Goal: Information Seeking & Learning: Learn about a topic

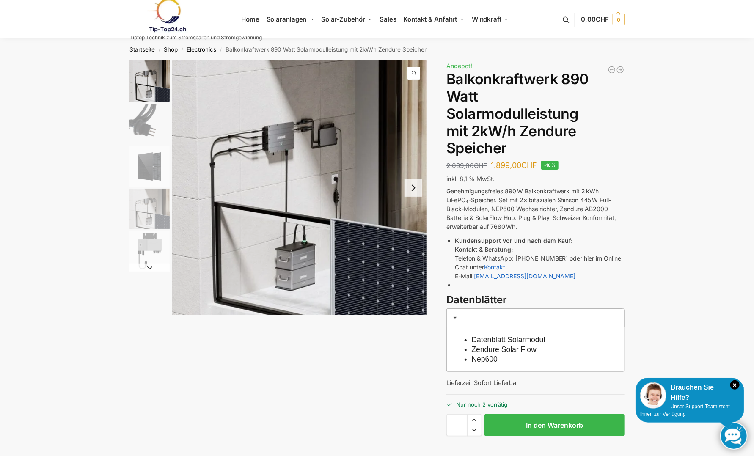
click at [156, 122] on img "2 / 5" at bounding box center [150, 124] width 40 height 40
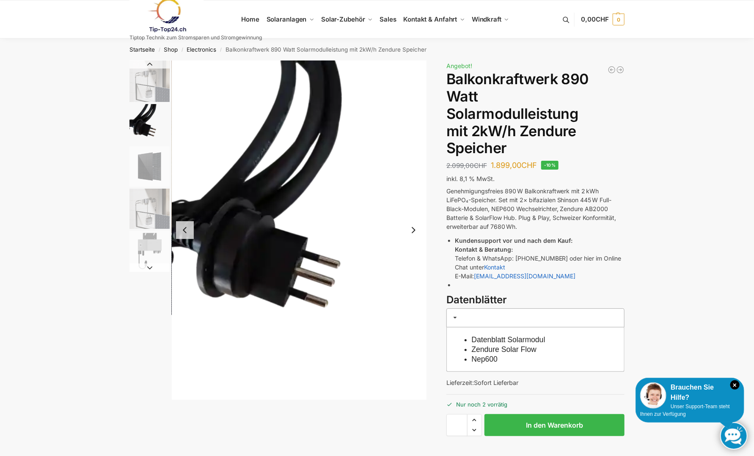
click at [152, 206] on img "4 / 5" at bounding box center [150, 209] width 40 height 40
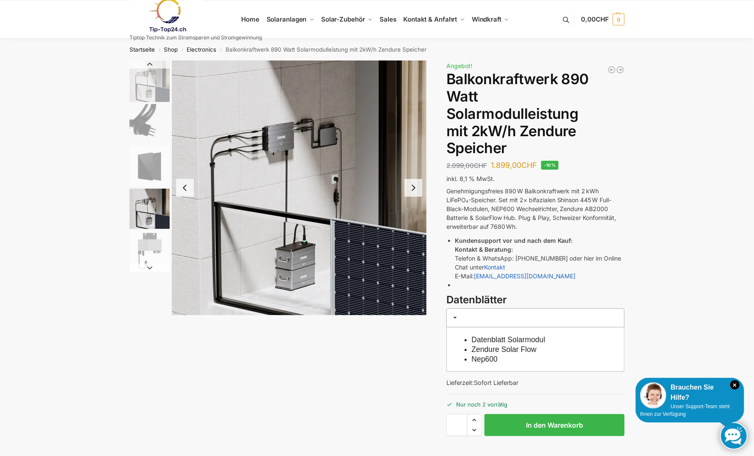
click at [157, 92] on img "1 / 5" at bounding box center [150, 81] width 40 height 41
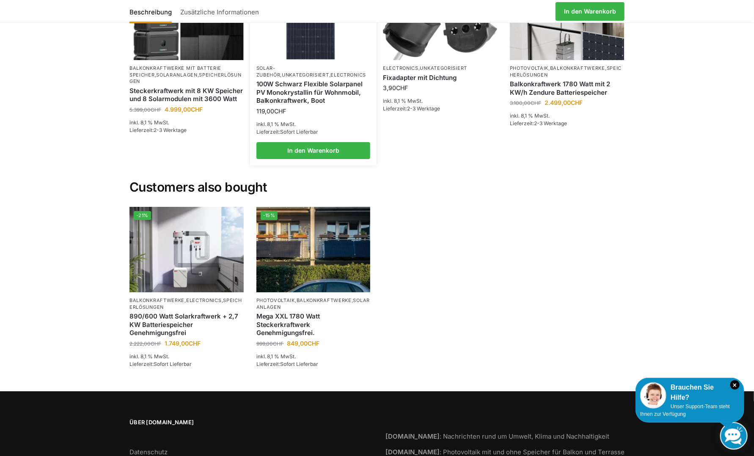
scroll to position [1693, 0]
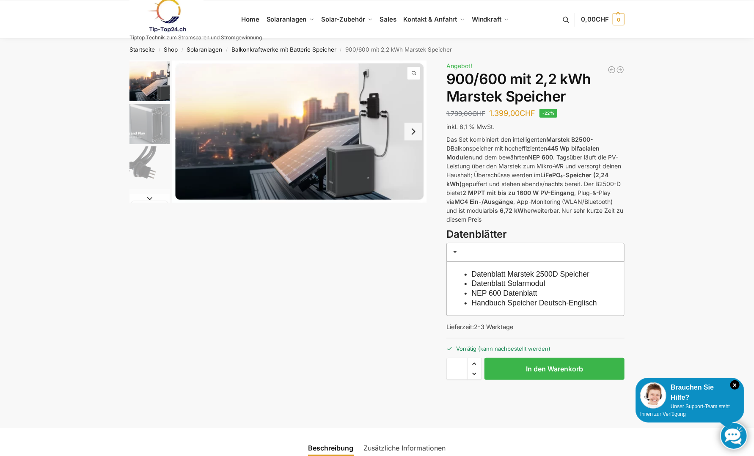
drag, startPoint x: 364, startPoint y: 202, endPoint x: 356, endPoint y: 196, distance: 10.6
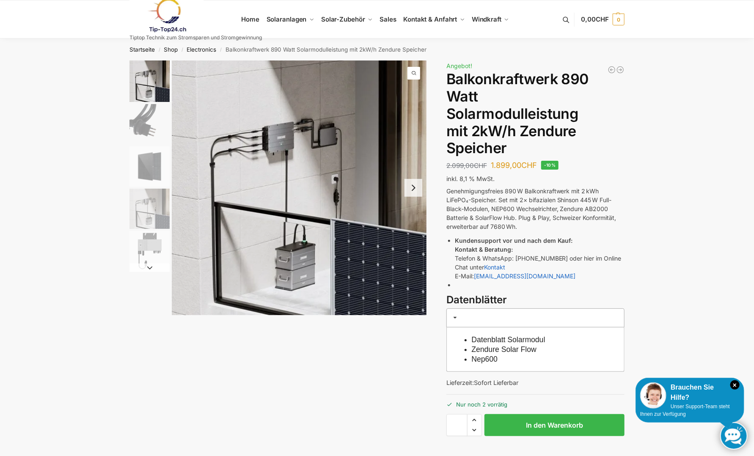
click at [411, 199] on img "1 / 5" at bounding box center [299, 188] width 255 height 255
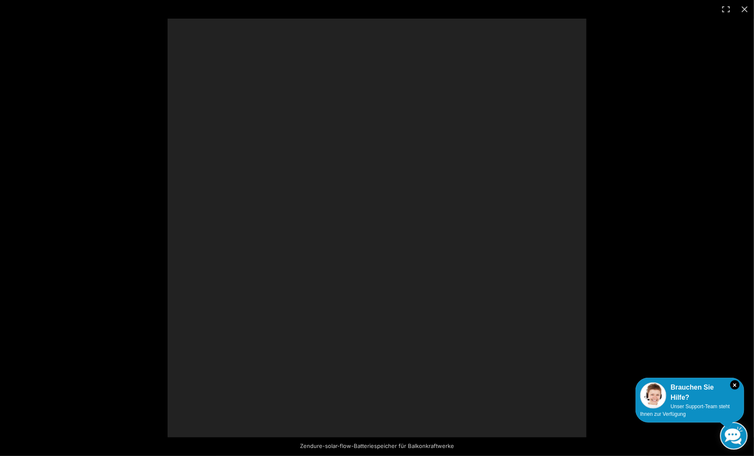
click at [416, 190] on div at bounding box center [377, 228] width 419 height 419
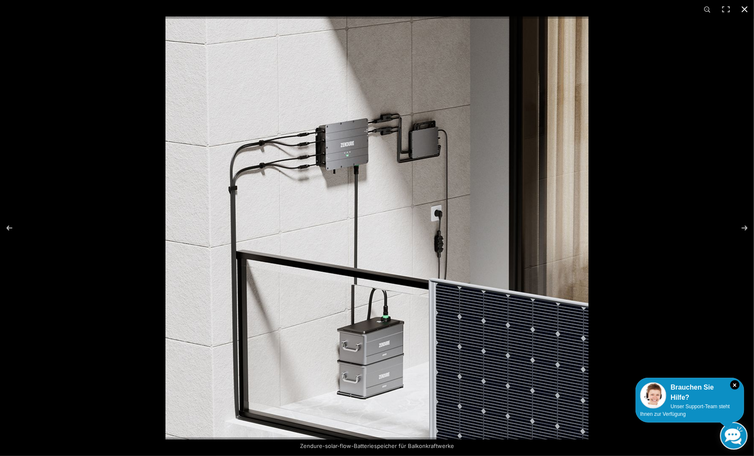
click at [744, 10] on button "Close (Esc)" at bounding box center [745, 9] width 19 height 19
